Goal: Transaction & Acquisition: Obtain resource

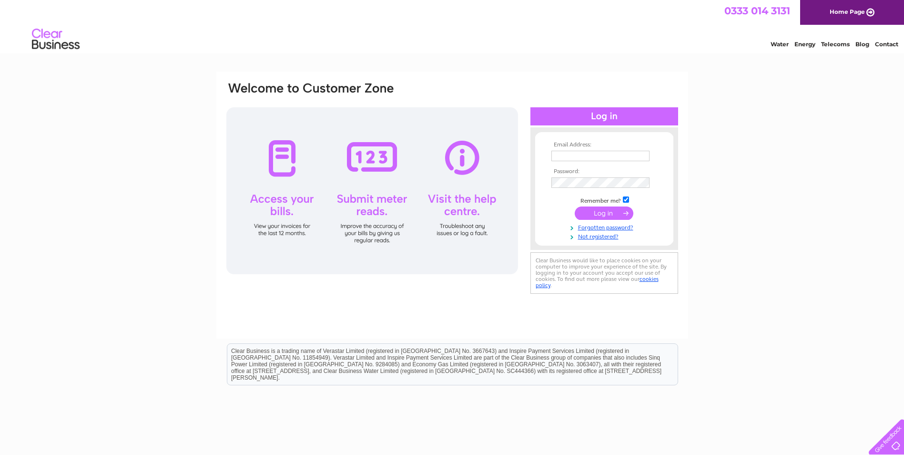
type input "[PERSON_NAME][EMAIL_ADDRESS][PERSON_NAME][DOMAIN_NAME]"
click at [599, 210] on input "submit" at bounding box center [604, 212] width 59 height 13
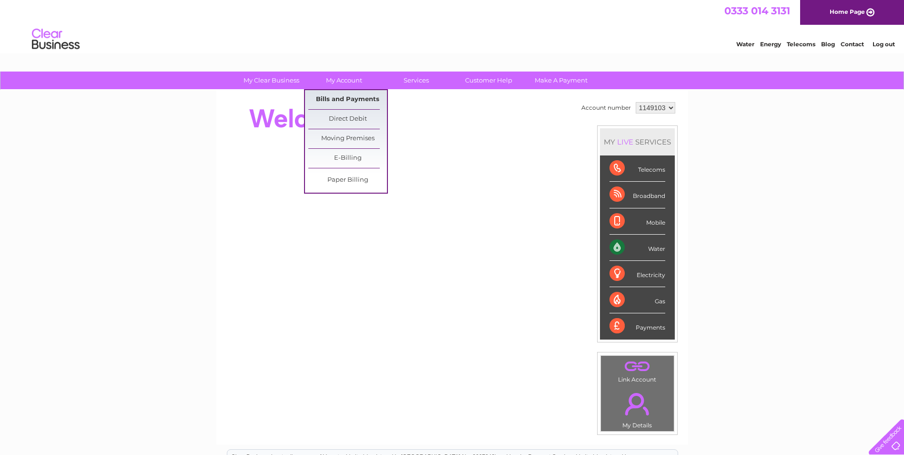
click at [343, 99] on link "Bills and Payments" at bounding box center [347, 99] width 79 height 19
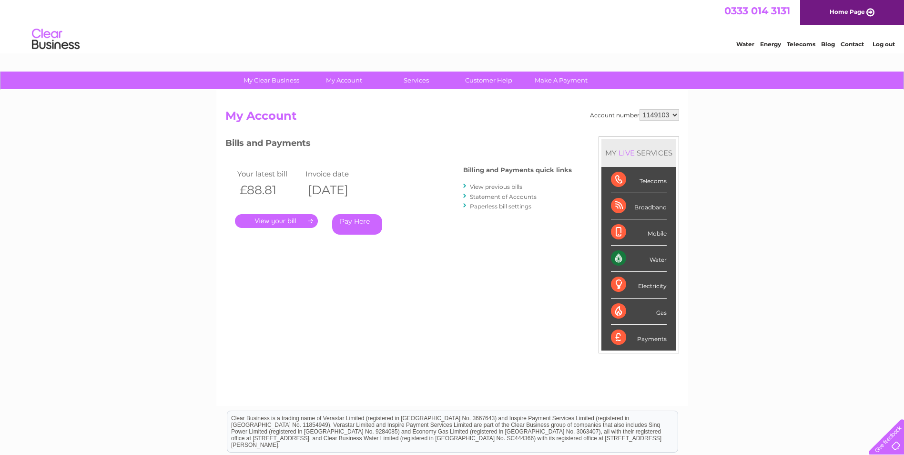
click at [288, 225] on link "." at bounding box center [276, 221] width 83 height 14
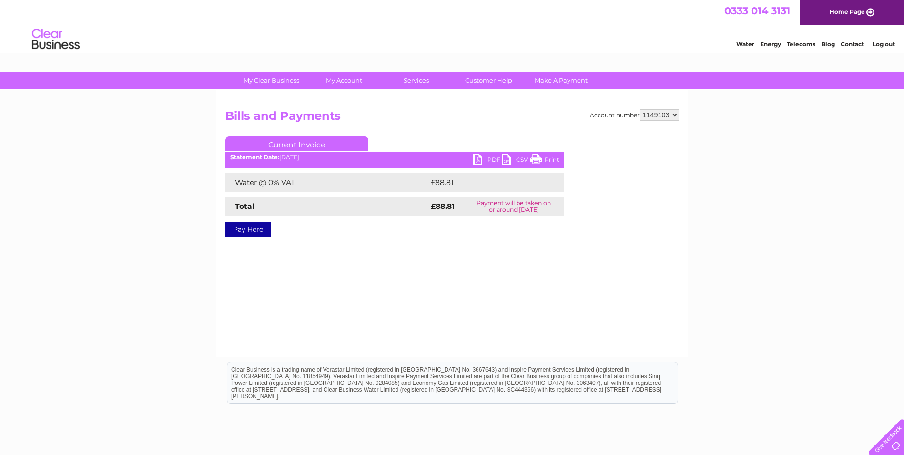
click at [492, 158] on link "PDF" at bounding box center [487, 161] width 29 height 14
